Goal: Task Accomplishment & Management: Use online tool/utility

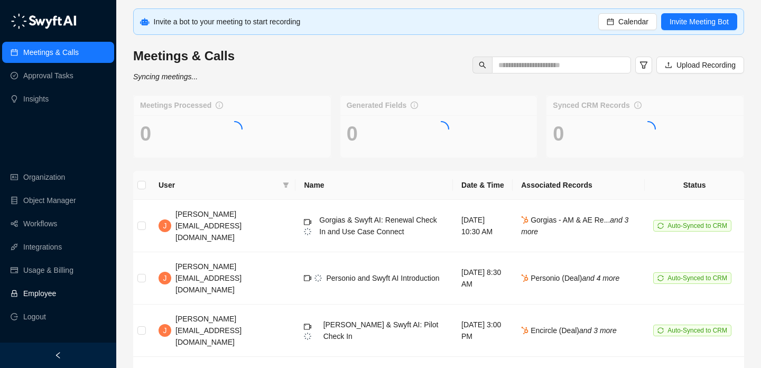
click at [50, 286] on link "Employee" at bounding box center [39, 293] width 33 height 21
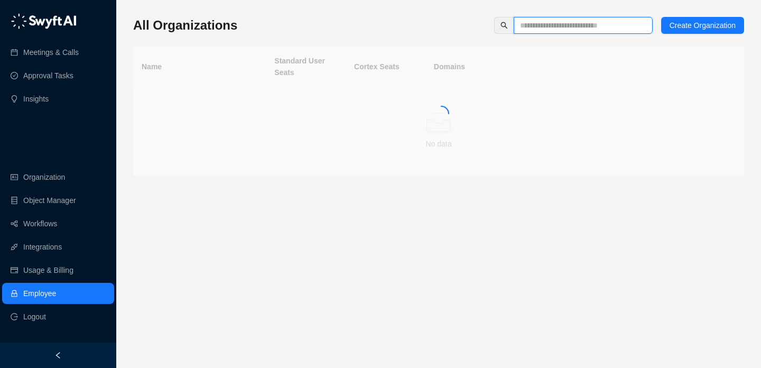
click at [549, 24] on input "text" at bounding box center [579, 26] width 118 height 12
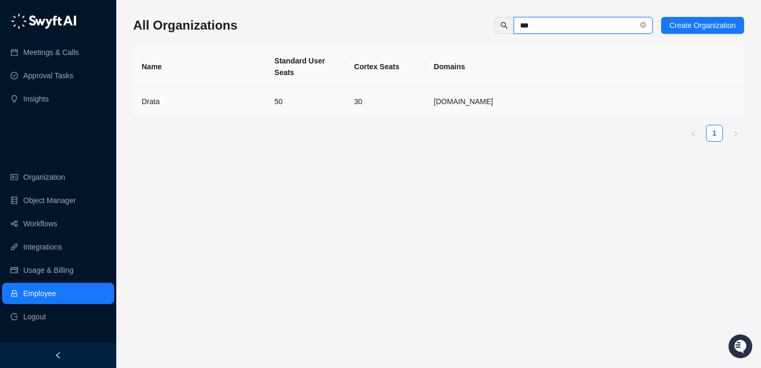
type input "***"
click at [298, 117] on div "Name Standard User Seats Cortex Seats Domains Drata 50 30 Drata.com 1" at bounding box center [438, 94] width 611 height 95
click at [313, 105] on td "50" at bounding box center [306, 101] width 80 height 29
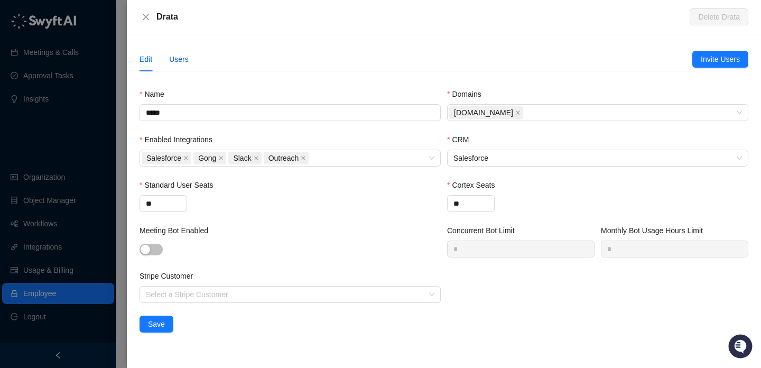
click at [182, 55] on div "Users" at bounding box center [179, 59] width 20 height 12
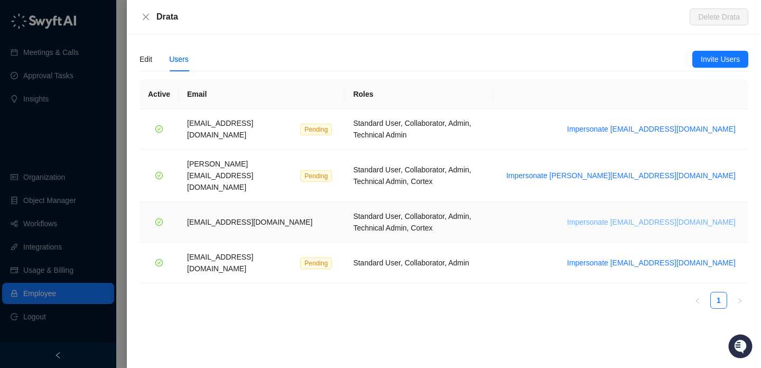
click at [702, 216] on span "Impersonate vinniesafin@drata.com" at bounding box center [651, 222] width 169 height 12
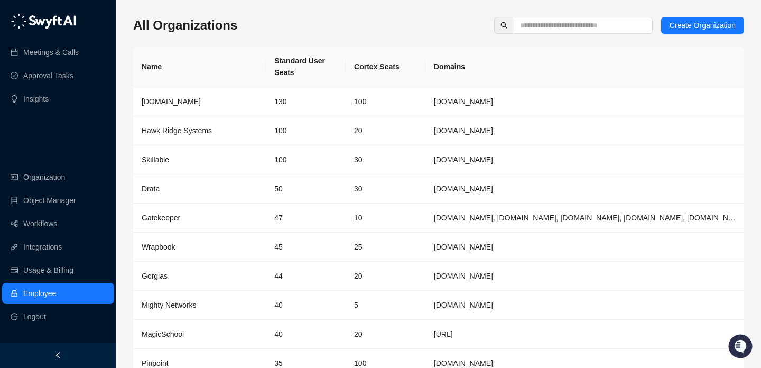
click at [597, 9] on div "All Organizations Create Organization Name Standard User Seats Cortex Seats Dom…" at bounding box center [438, 210] width 645 height 420
click at [597, 21] on input "text" at bounding box center [579, 26] width 118 height 12
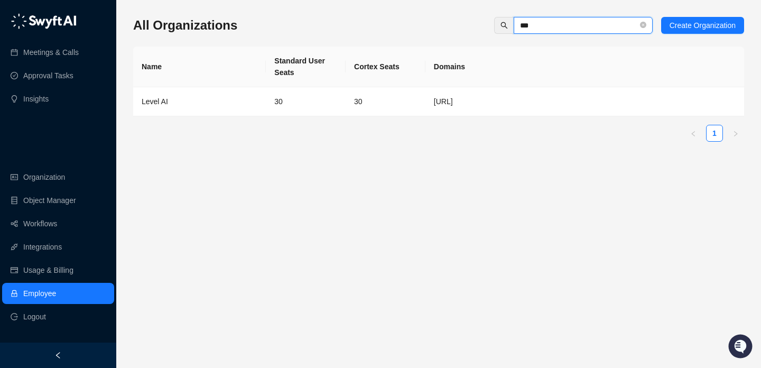
type input "***"
click at [263, 108] on td "Level AI" at bounding box center [199, 101] width 133 height 29
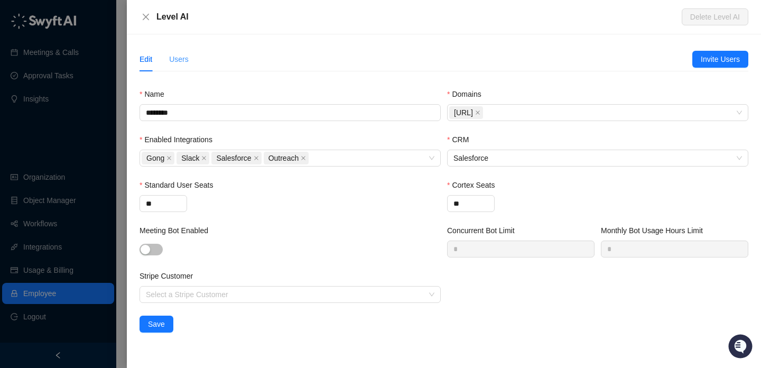
click at [182, 65] on div "Users" at bounding box center [179, 59] width 20 height 24
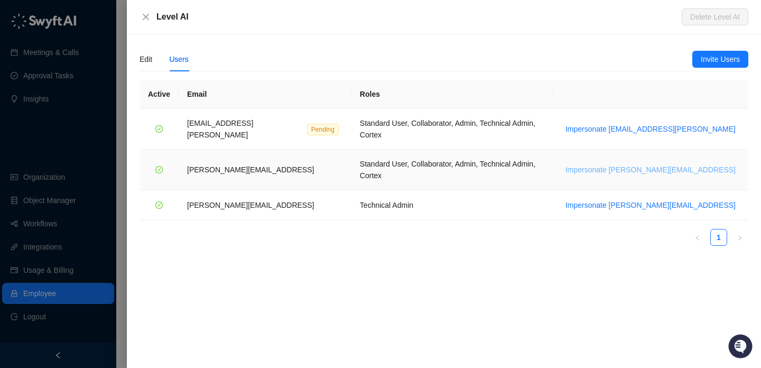
click at [641, 164] on span "Impersonate shubham.kumar@thelevel.ai" at bounding box center [651, 170] width 170 height 12
